Goal: Task Accomplishment & Management: Use online tool/utility

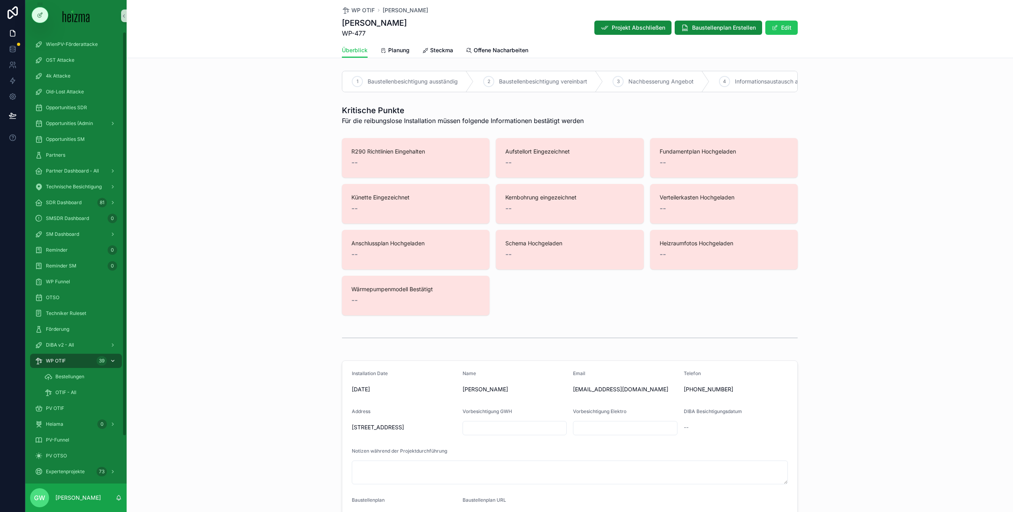
click at [75, 362] on div "WP OTIF 39" at bounding box center [76, 361] width 82 height 13
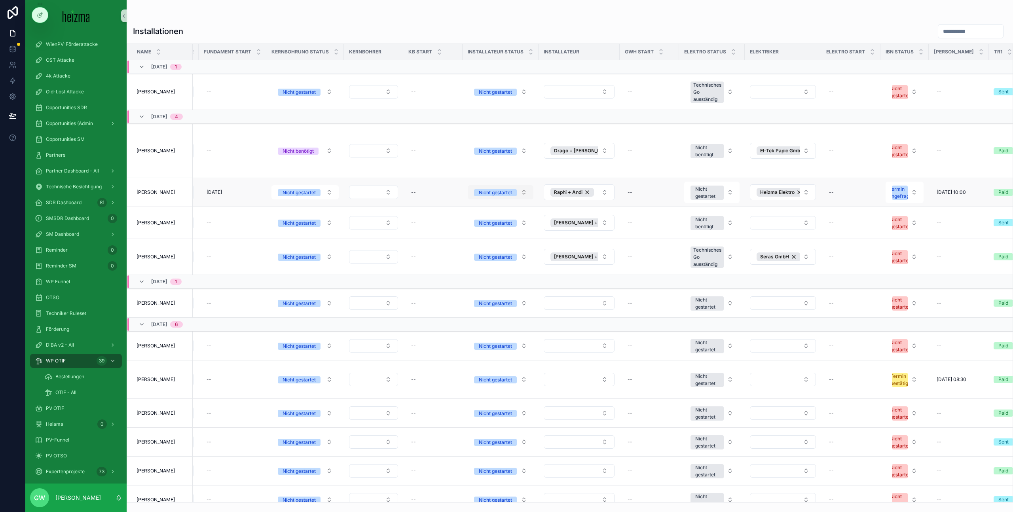
scroll to position [0, 1116]
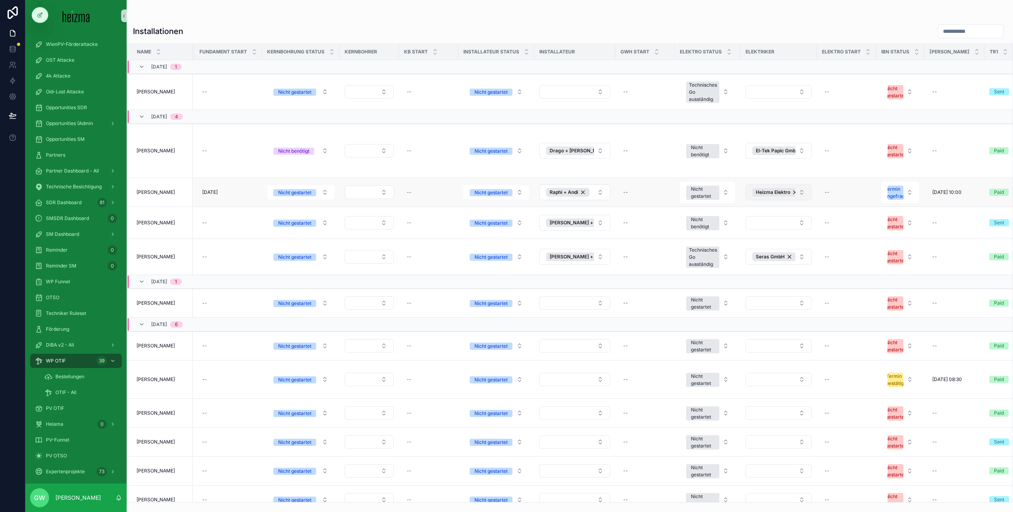
click at [790, 192] on button "Heizma Elektro" at bounding box center [779, 192] width 66 height 16
click at [754, 212] on input "scrollable content" at bounding box center [778, 209] width 79 height 14
type input "**"
click at [755, 225] on span "Grim Elektro" at bounding box center [744, 225] width 31 height 8
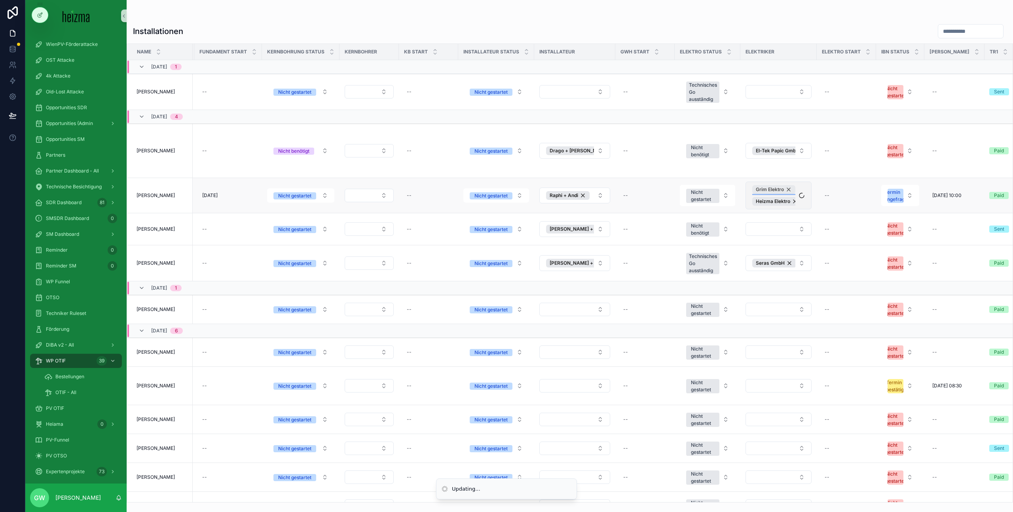
click at [784, 189] on div "Grim Elektro" at bounding box center [774, 189] width 43 height 9
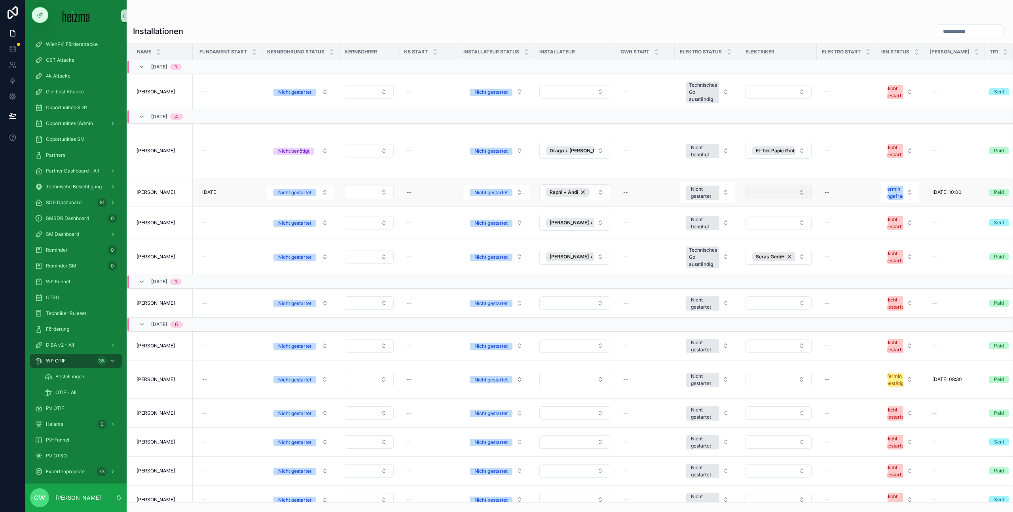
click at [770, 196] on button "Select Button" at bounding box center [779, 192] width 66 height 13
type input "****"
click at [756, 224] on span "Grim Elektro" at bounding box center [744, 224] width 31 height 8
click at [739, 17] on div "scrollable content" at bounding box center [570, 16] width 874 height 6
click at [785, 253] on div "Seras GmbH" at bounding box center [775, 257] width 44 height 9
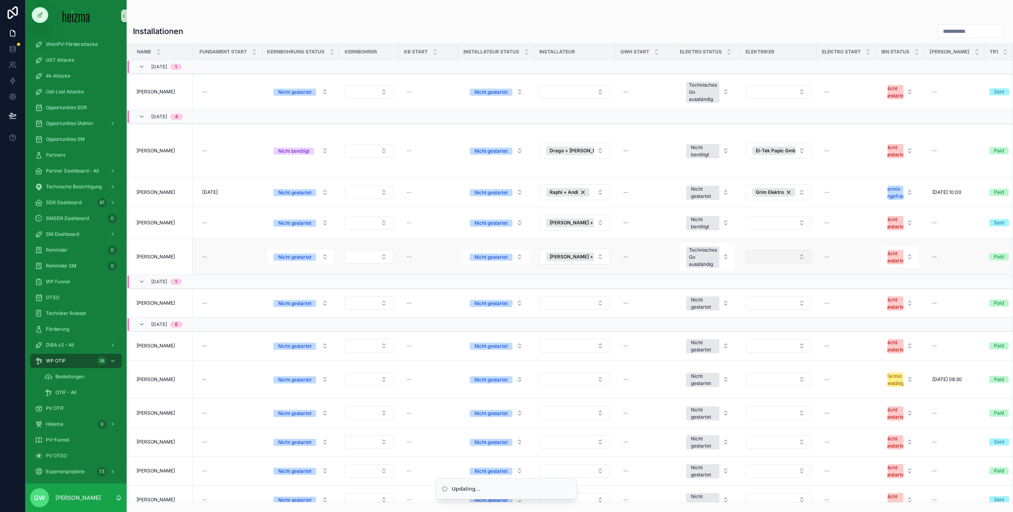
click at [783, 253] on button "Select Button" at bounding box center [779, 256] width 66 height 13
type input "***"
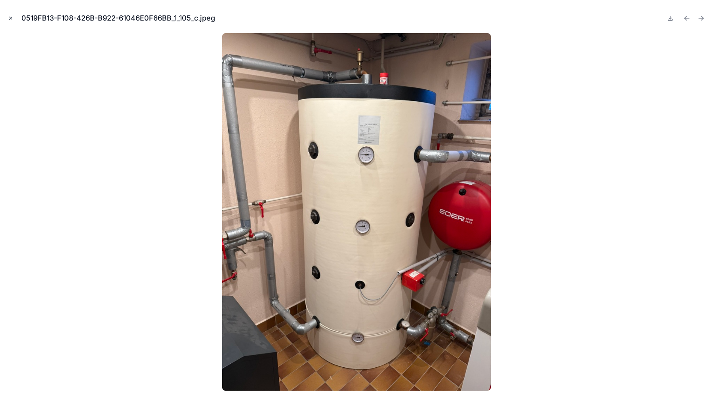
click at [8, 16] on icon "Close modal" at bounding box center [11, 18] width 6 height 6
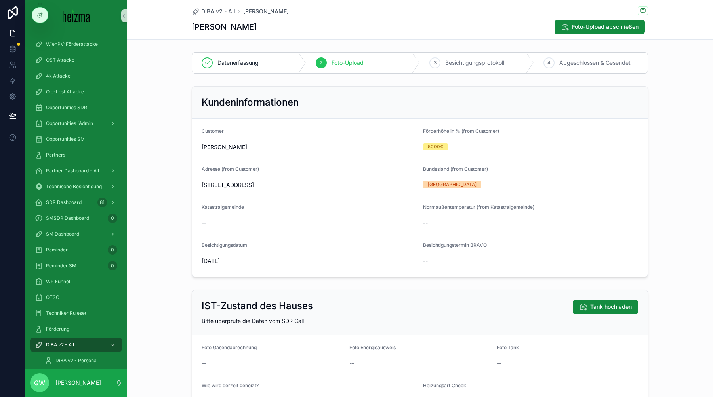
click at [175, 67] on div "Datenerfassung 2 Foto-Upload 3 Besichtigungsprotokoll 4 Abgeschlossen & Gesendet" at bounding box center [420, 63] width 586 height 28
click at [74, 107] on span "Opportunities SDR" at bounding box center [66, 108] width 41 height 6
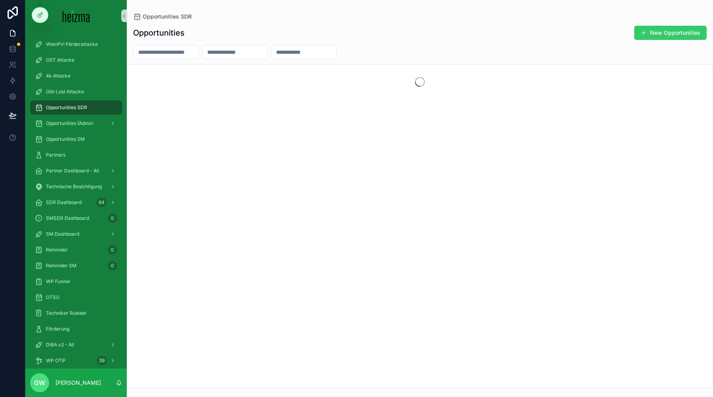
click at [641, 38] on button "New Opportunities" at bounding box center [670, 33] width 72 height 14
click at [411, 17] on div "Opportunities SDR" at bounding box center [419, 17] width 573 height 8
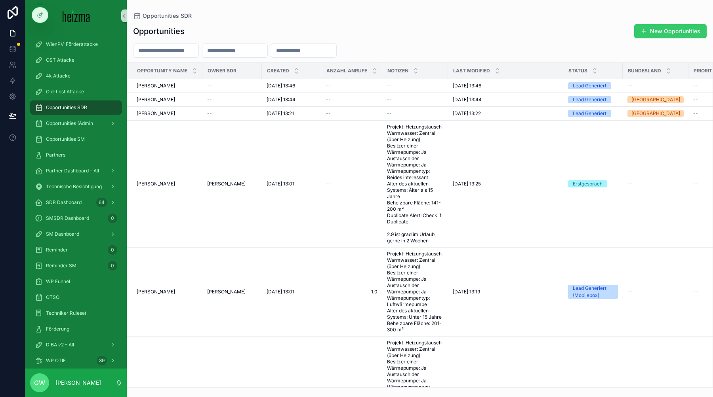
click at [646, 36] on button "New Opportunities" at bounding box center [670, 31] width 72 height 14
click at [648, 28] on button "New Opportunities" at bounding box center [670, 31] width 72 height 14
click at [469, 17] on div "Opportunities SDR" at bounding box center [419, 16] width 573 height 6
click at [656, 34] on button "New Opportunities" at bounding box center [670, 31] width 72 height 14
click at [597, 30] on div "Opportunities New Opportunities" at bounding box center [419, 31] width 573 height 15
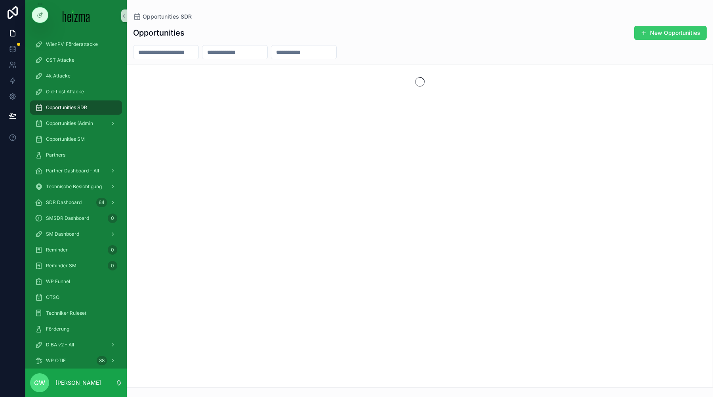
click at [656, 36] on button "New Opportunities" at bounding box center [670, 33] width 72 height 14
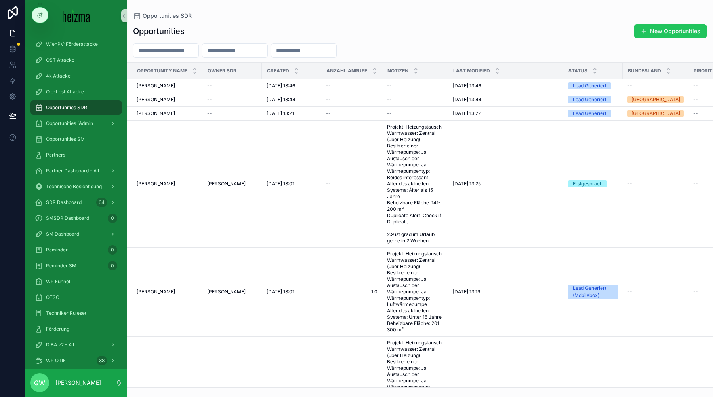
click at [658, 41] on div "Opportunities New Opportunities Opportunity Name Owner SDR Created Anzahl Anruf…" at bounding box center [420, 203] width 586 height 369
click at [666, 27] on button "New Opportunities" at bounding box center [670, 31] width 72 height 14
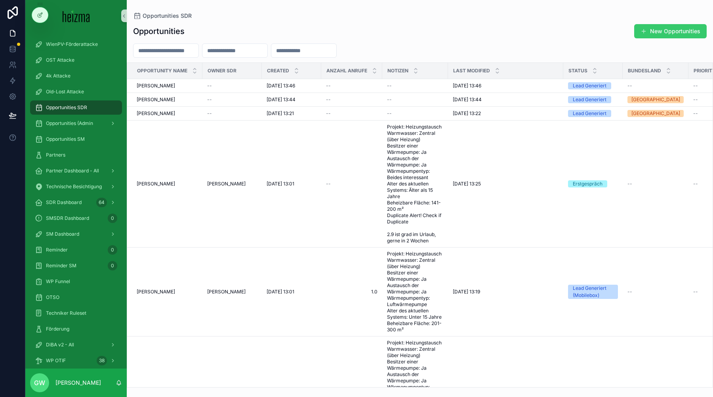
click at [666, 27] on button "New Opportunities" at bounding box center [670, 31] width 72 height 14
click at [506, 34] on div "Opportunities New Opportunities" at bounding box center [419, 31] width 573 height 15
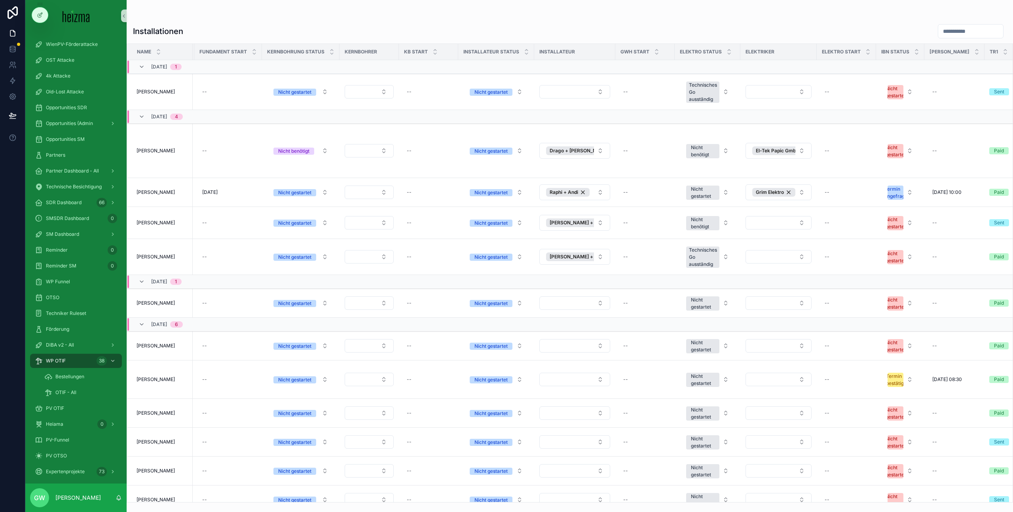
scroll to position [0, 1116]
click at [712, 257] on button "Select Button" at bounding box center [779, 256] width 66 height 13
type input "******"
click at [712, 312] on span "Heizma Elektro" at bounding box center [748, 310] width 39 height 8
click at [540, 27] on div "Installationen" at bounding box center [570, 31] width 874 height 15
